Goal: Task Accomplishment & Management: Complete application form

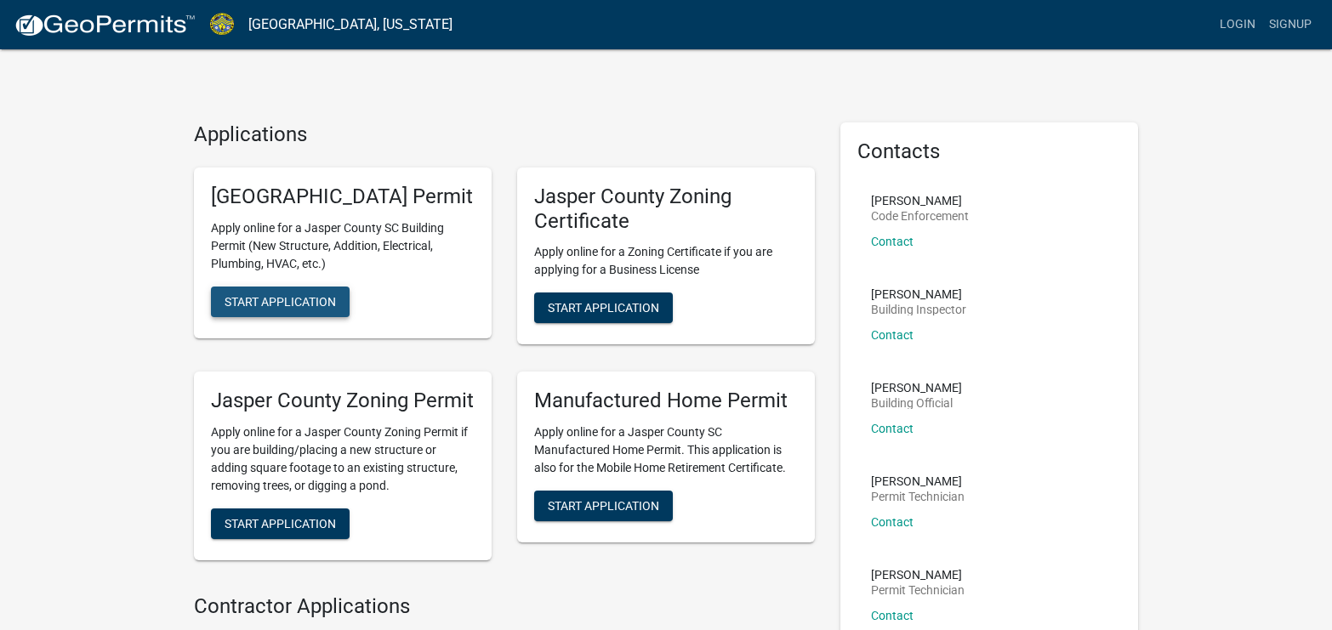
click at [308, 308] on span "Start Application" at bounding box center [280, 301] width 111 height 14
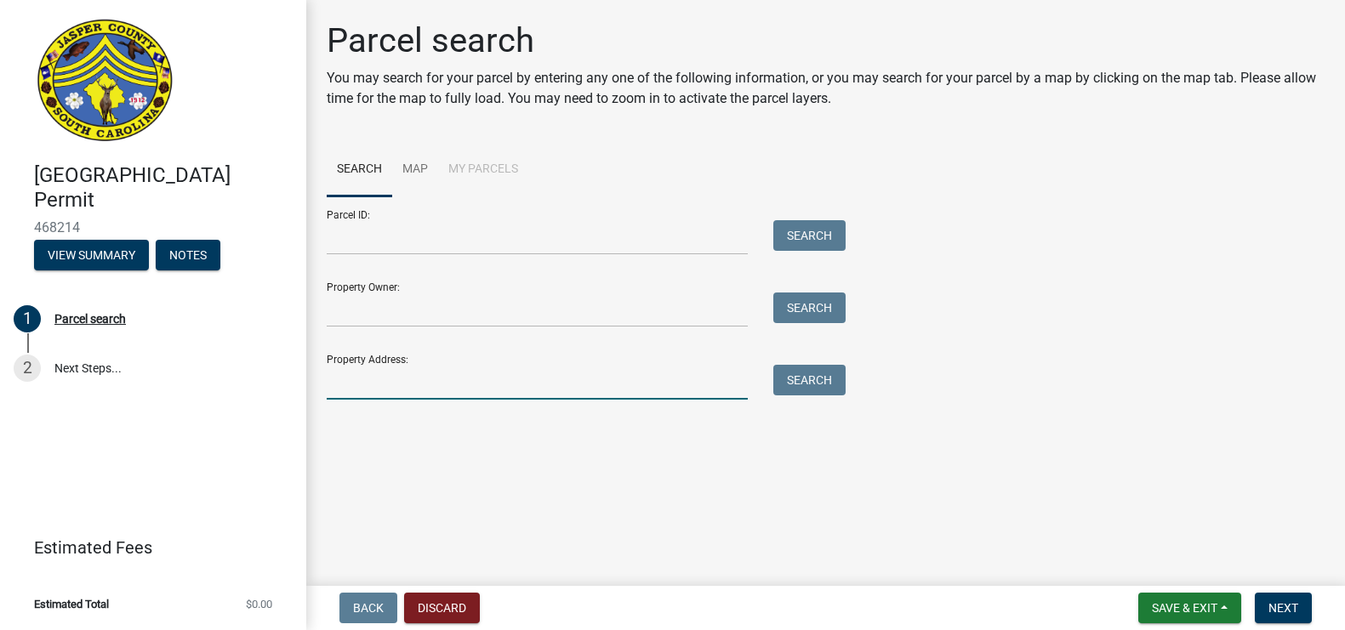
click at [404, 388] on input "Property Address:" at bounding box center [537, 382] width 421 height 35
type input "1119 Rivergrass Grass"
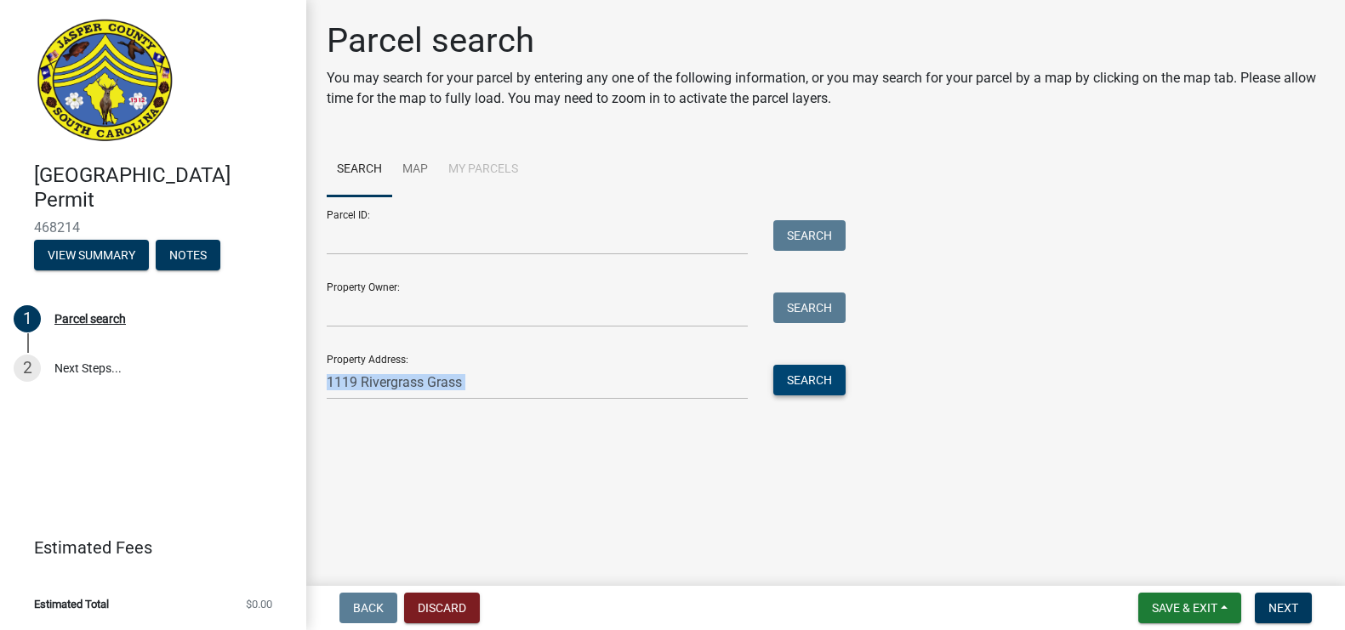
drag, startPoint x: 749, startPoint y: 401, endPoint x: 817, endPoint y: 383, distance: 70.4
click at [817, 383] on div "Parcel search You may search for your parcel by entering any one of the followi…" at bounding box center [826, 217] width 1024 height 395
drag, startPoint x: 817, startPoint y: 383, endPoint x: 801, endPoint y: 379, distance: 16.5
click at [801, 379] on button "Search" at bounding box center [809, 380] width 72 height 31
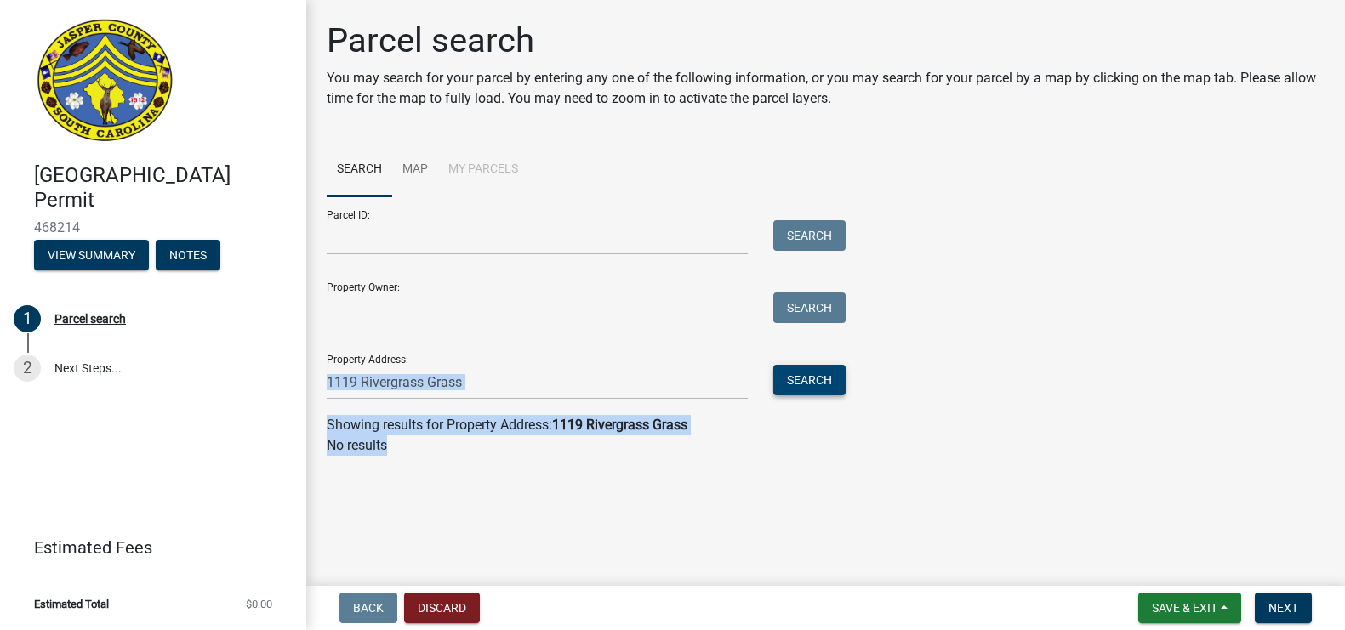
click at [796, 368] on button "Search" at bounding box center [809, 380] width 72 height 31
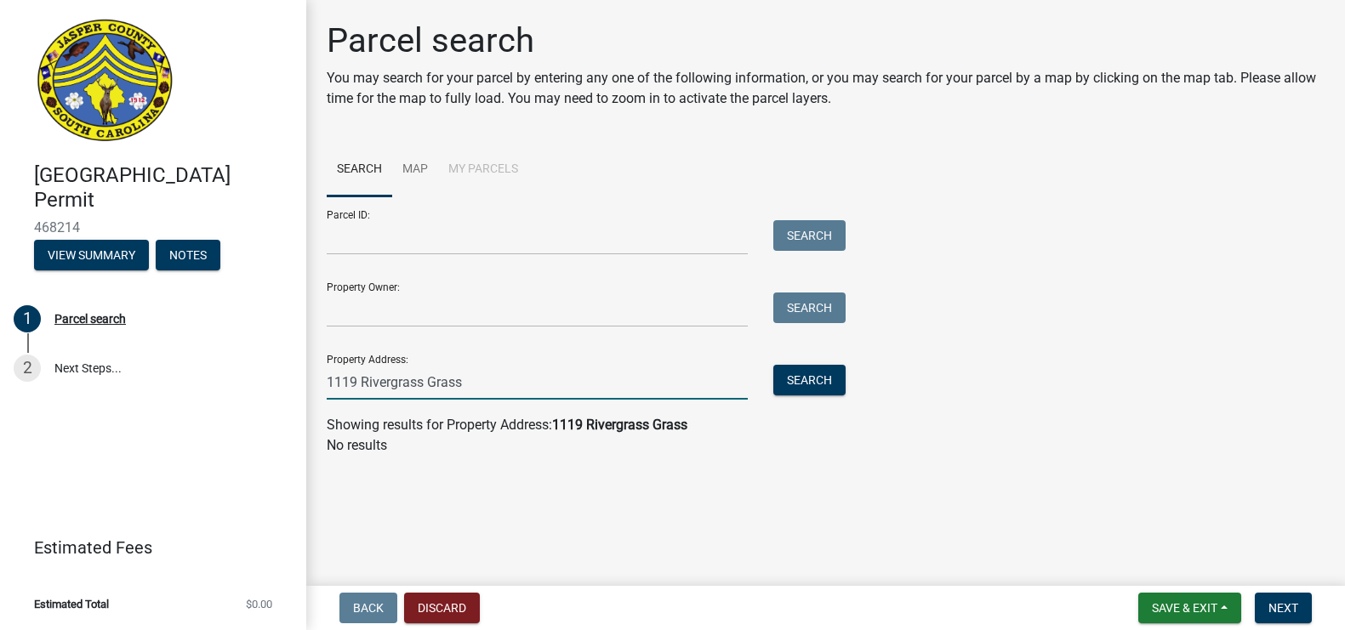
click at [490, 385] on input "1119 Rivergrass Grass" at bounding box center [537, 382] width 421 height 35
